Goal: Complete application form: Complete application form

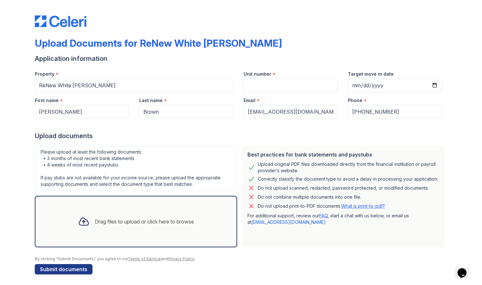
scroll to position [2, 0]
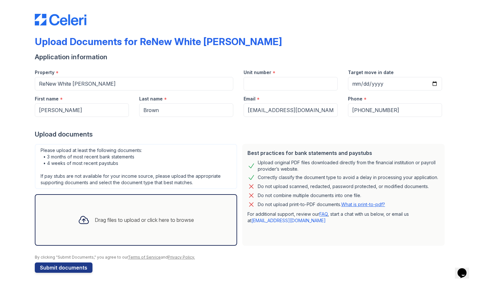
click at [110, 223] on div "Drag files to upload or click here to browse" at bounding box center [136, 220] width 126 height 22
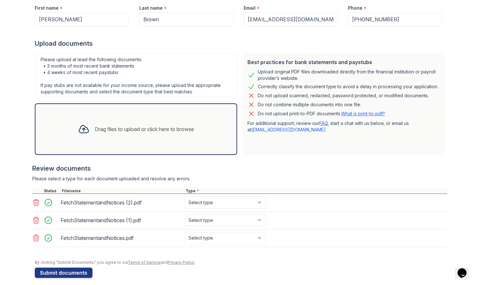
scroll to position [97, 0]
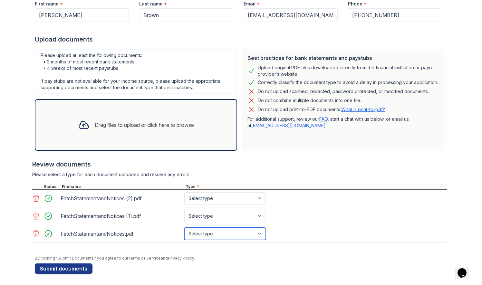
click at [258, 231] on select "Select type Paystub Bank Statement Offer Letter Tax Documents Benefit Award Let…" at bounding box center [224, 234] width 81 height 12
select select "bank_statement"
click at [184, 228] on select "Select type Paystub Bank Statement Offer Letter Tax Documents Benefit Award Let…" at bounding box center [224, 234] width 81 height 12
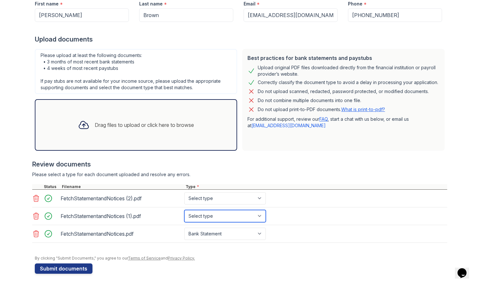
click at [258, 215] on select "Select type Paystub Bank Statement Offer Letter Tax Documents Benefit Award Let…" at bounding box center [224, 216] width 81 height 12
select select "bank_statement"
click at [184, 210] on select "Select type Paystub Bank Statement Offer Letter Tax Documents Benefit Award Let…" at bounding box center [224, 216] width 81 height 12
click at [258, 196] on select "Select type Paystub Bank Statement Offer Letter Tax Documents Benefit Award Let…" at bounding box center [224, 198] width 81 height 12
select select "bank_statement"
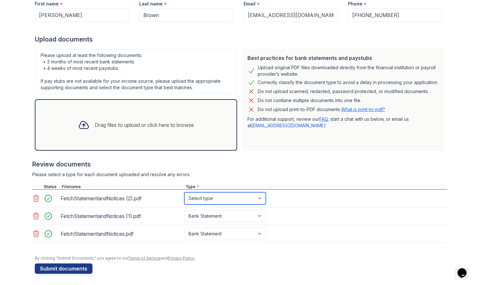
click at [184, 192] on select "Select type Paystub Bank Statement Offer Letter Tax Documents Benefit Award Let…" at bounding box center [224, 198] width 81 height 12
click at [62, 266] on button "Submit documents" at bounding box center [64, 268] width 58 height 10
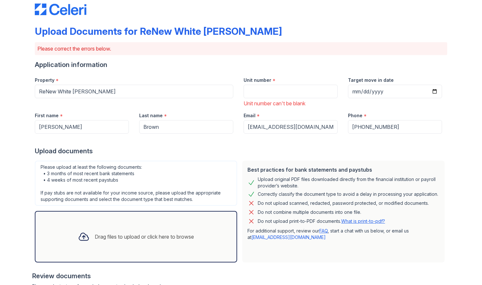
scroll to position [0, 0]
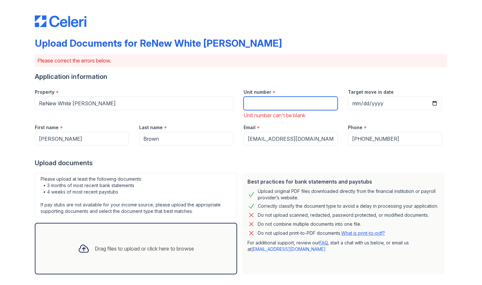
click at [284, 106] on input "Unit number" at bounding box center [290, 104] width 94 height 14
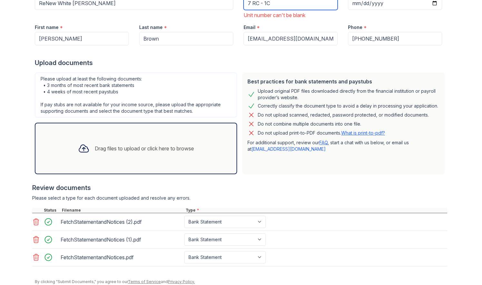
scroll to position [124, 0]
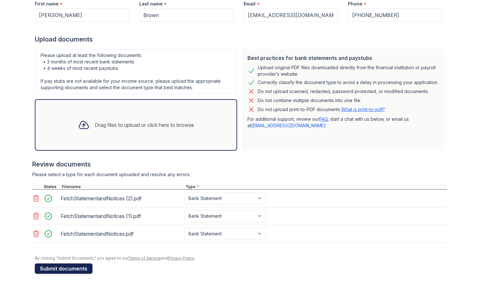
type input "7 RC - 1C"
click at [61, 268] on button "Submit documents" at bounding box center [64, 268] width 58 height 10
